Goal: Navigation & Orientation: Understand site structure

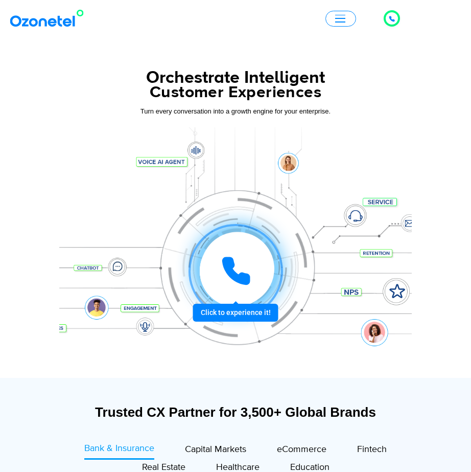
click at [394, 19] on icon at bounding box center [392, 18] width 5 height 5
click at [393, 17] on icon at bounding box center [392, 19] width 6 height 6
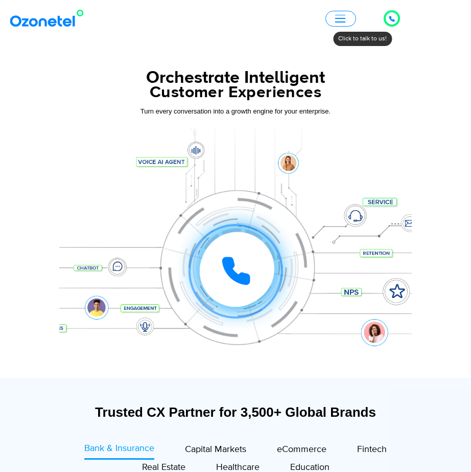
click at [391, 19] on icon at bounding box center [392, 18] width 5 height 5
click at [393, 20] on icon at bounding box center [392, 18] width 5 height 5
